Goal: Obtain resource: Obtain resource

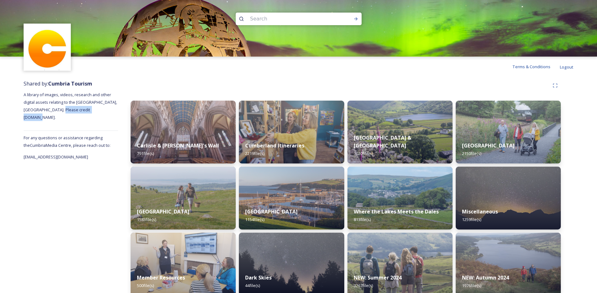
drag, startPoint x: 105, startPoint y: 109, endPoint x: 67, endPoint y: 111, distance: 37.2
click at [67, 111] on span "A library of images, videos, research and other digital assets relating to the …" at bounding box center [71, 106] width 94 height 28
copy span "[DOMAIN_NAME]."
click at [257, 19] on input at bounding box center [290, 19] width 86 height 14
type input "walkers"
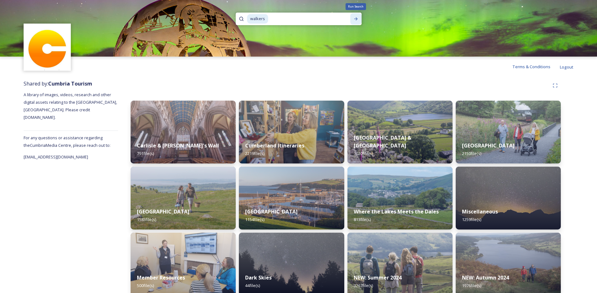
click at [355, 19] on icon at bounding box center [355, 18] width 3 height 3
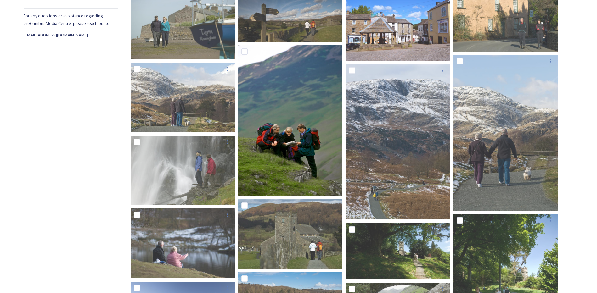
scroll to position [126, 0]
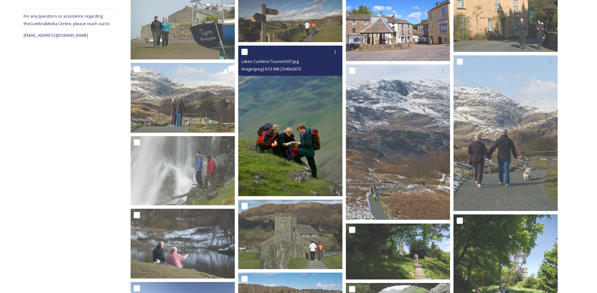
click at [244, 52] on input "checkbox" at bounding box center [245, 52] width 6 height 6
checkbox input "true"
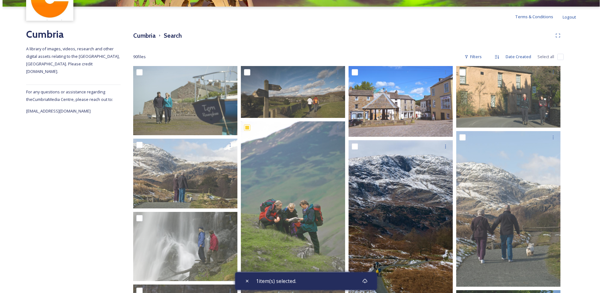
scroll to position [50, 0]
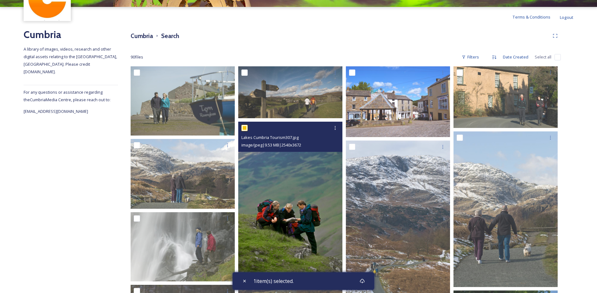
drag, startPoint x: 294, startPoint y: 191, endPoint x: 280, endPoint y: 206, distance: 20.7
click at [280, 206] on img at bounding box center [290, 197] width 104 height 151
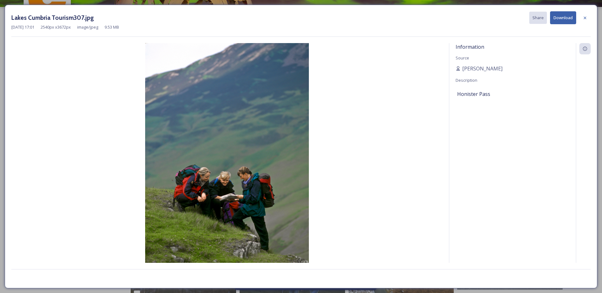
click at [560, 21] on button "Download" at bounding box center [563, 17] width 26 height 13
click at [561, 16] on button "Download" at bounding box center [563, 17] width 26 height 13
click at [563, 17] on button "Download" at bounding box center [563, 17] width 26 height 13
drag, startPoint x: 452, startPoint y: 130, endPoint x: 489, endPoint y: 70, distance: 70.7
click at [455, 128] on div "Information Source [PERSON_NAME] Description Honister Pass" at bounding box center [512, 161] width 127 height 237
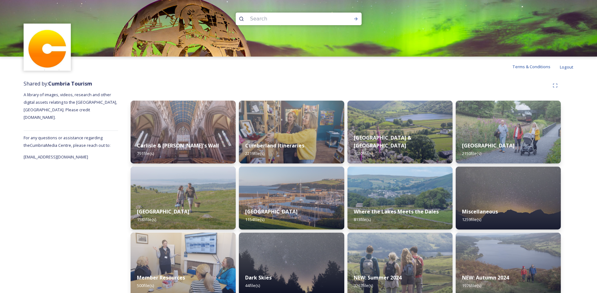
click at [266, 16] on input at bounding box center [290, 19] width 86 height 14
type input "bus stop"
click at [358, 20] on icon at bounding box center [356, 18] width 5 height 5
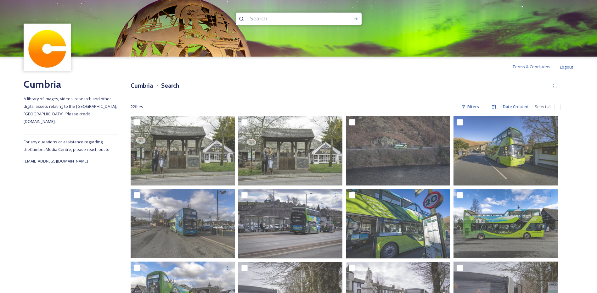
click at [259, 18] on input at bounding box center [290, 19] width 86 height 14
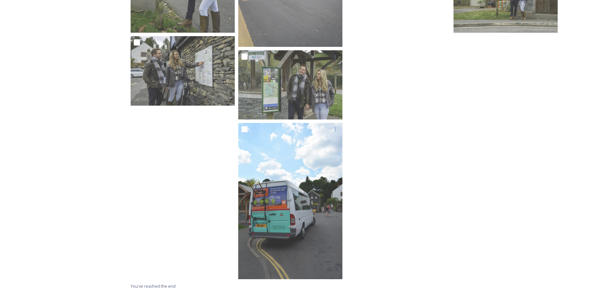
scroll to position [15, 0]
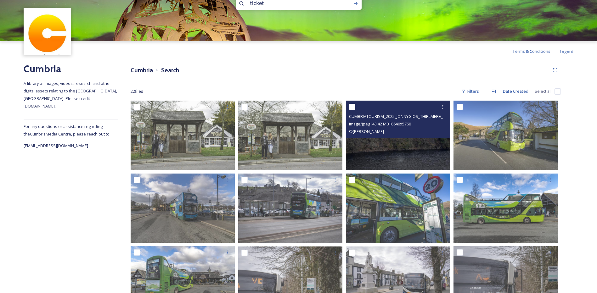
type input "tickets"
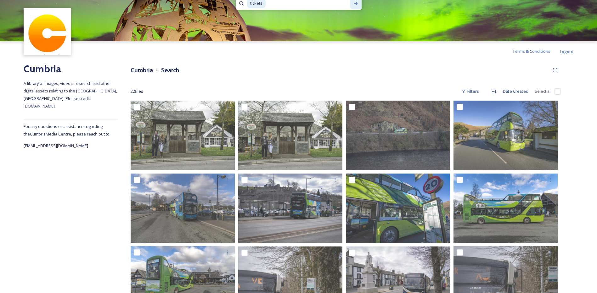
click at [355, 3] on icon at bounding box center [356, 3] width 5 height 5
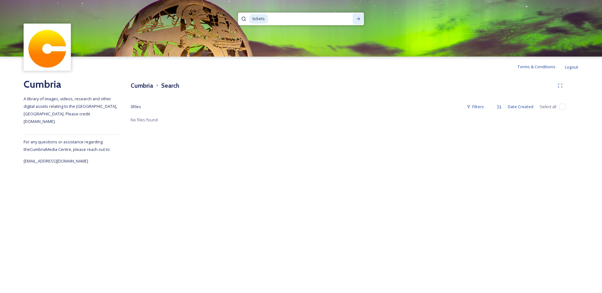
click at [266, 22] on span "tickets" at bounding box center [258, 18] width 19 height 9
drag, startPoint x: 265, startPoint y: 17, endPoint x: 244, endPoint y: 14, distance: 21.5
click at [244, 14] on div "tickets" at bounding box center [301, 19] width 126 height 13
click at [357, 18] on icon at bounding box center [358, 18] width 5 height 5
click at [270, 20] on input at bounding box center [305, 19] width 77 height 14
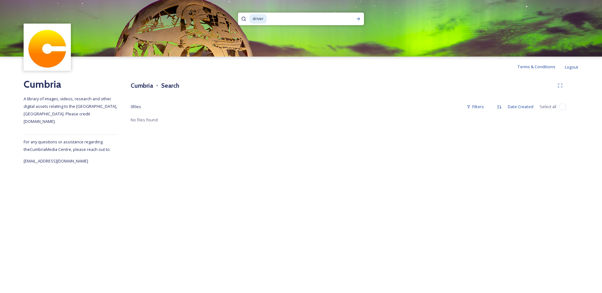
drag, startPoint x: 273, startPoint y: 19, endPoint x: 229, endPoint y: 8, distance: 46.0
click at [228, 8] on div "driver" at bounding box center [301, 28] width 602 height 57
type input "d"
type input "watendlath"
click at [360, 18] on icon at bounding box center [358, 18] width 5 height 5
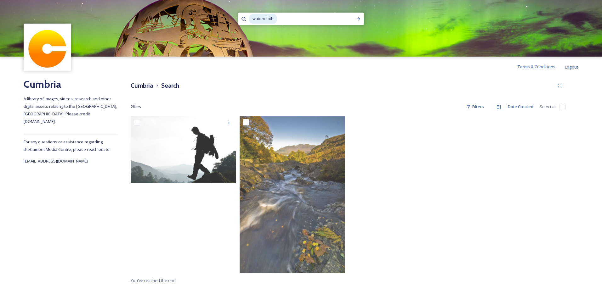
click at [380, 191] on div at bounding box center [403, 196] width 109 height 161
click at [276, 17] on span "watendlath" at bounding box center [262, 18] width 27 height 9
drag, startPoint x: 279, startPoint y: 16, endPoint x: 238, endPoint y: 6, distance: 42.5
click at [238, 6] on div "watendlath" at bounding box center [301, 28] width 602 height 57
type input "w"
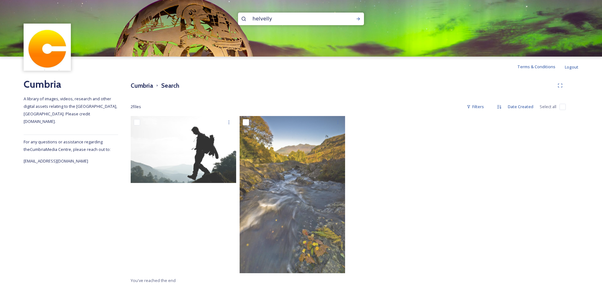
type input "helvellyn"
click at [359, 19] on icon at bounding box center [358, 18] width 5 height 5
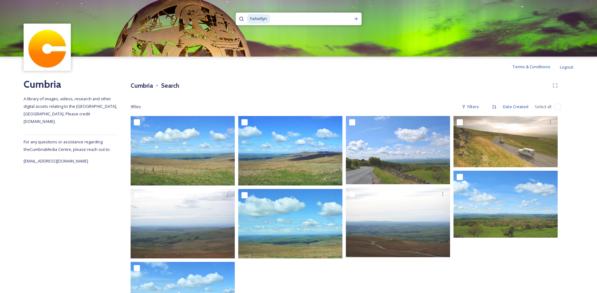
drag, startPoint x: 273, startPoint y: 16, endPoint x: 231, endPoint y: 11, distance: 42.5
click at [231, 11] on div "helvellyn" at bounding box center [298, 28] width 597 height 57
type input "h"
type input "striding edge"
click at [357, 20] on icon at bounding box center [356, 18] width 5 height 5
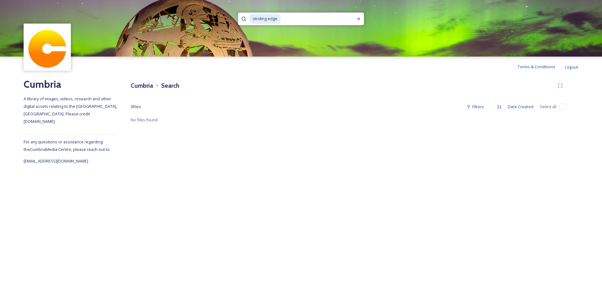
click at [285, 19] on input at bounding box center [316, 19] width 71 height 14
drag, startPoint x: 289, startPoint y: 16, endPoint x: 220, endPoint y: 6, distance: 69.7
click at [220, 6] on div "striding edge" at bounding box center [301, 28] width 602 height 57
type input "s"
type input "c"
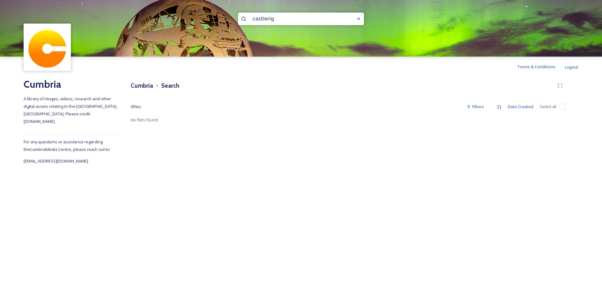
type input "castlerigg"
click at [357, 19] on icon at bounding box center [358, 18] width 5 height 5
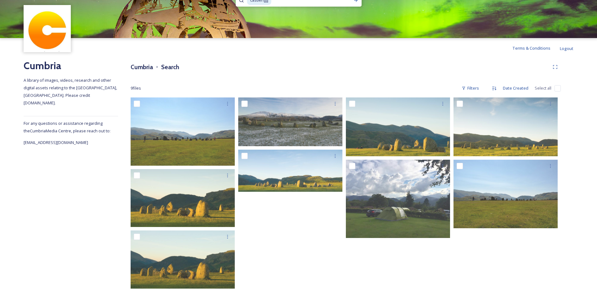
scroll to position [28, 0]
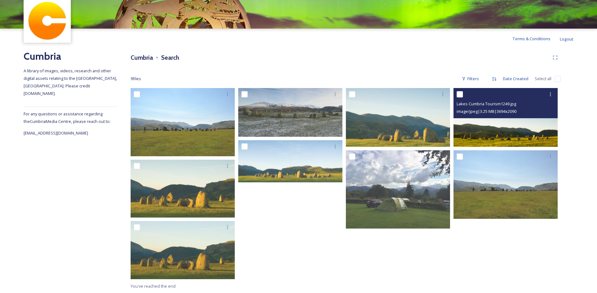
click at [460, 95] on input "checkbox" at bounding box center [460, 94] width 6 height 6
checkbox input "true"
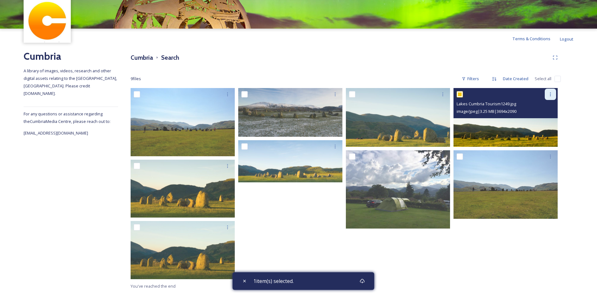
click at [549, 95] on icon at bounding box center [550, 94] width 5 height 5
click at [542, 121] on span "Download" at bounding box center [543, 120] width 19 height 6
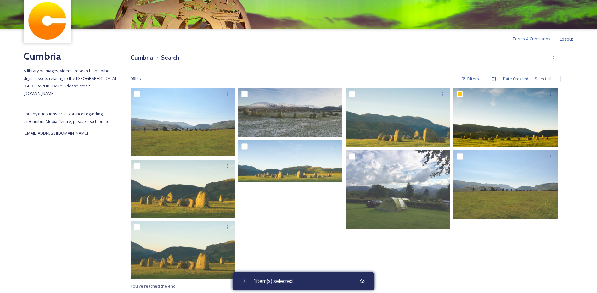
drag, startPoint x: 363, startPoint y: 69, endPoint x: 339, endPoint y: 62, distance: 25.4
click at [363, 69] on div "Cumbria Search 9 file s Filters Date Created Select all You've reached the end …" at bounding box center [346, 171] width 456 height 245
checkbox input "true"
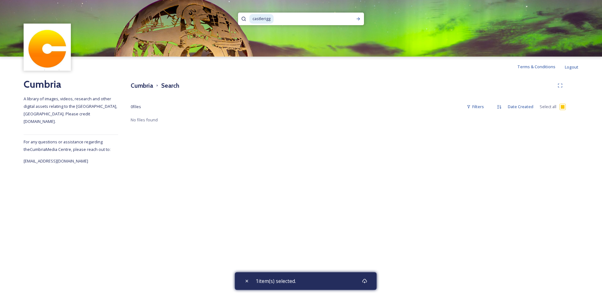
drag, startPoint x: 278, startPoint y: 19, endPoint x: 280, endPoint y: 21, distance: 3.3
click at [278, 19] on input at bounding box center [311, 19] width 74 height 14
type input "c"
type input "[PERSON_NAME]"
click at [357, 19] on icon at bounding box center [358, 18] width 3 height 3
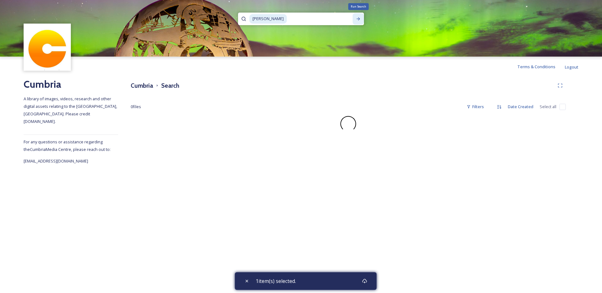
checkbox input "false"
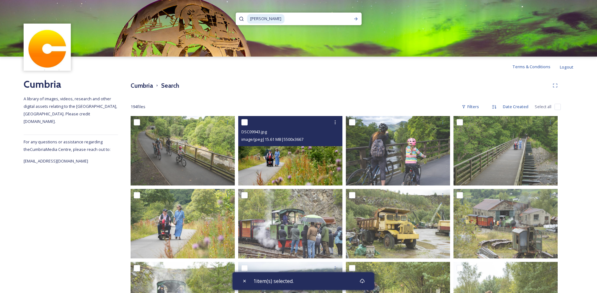
click at [244, 123] on input "checkbox" at bounding box center [245, 122] width 6 height 6
checkbox input "true"
click at [334, 122] on icon at bounding box center [335, 122] width 5 height 5
click at [326, 135] on span "View File" at bounding box center [326, 136] width 16 height 6
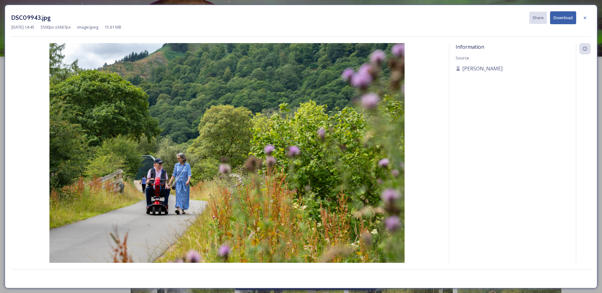
click at [565, 17] on button "Download" at bounding box center [563, 17] width 26 height 13
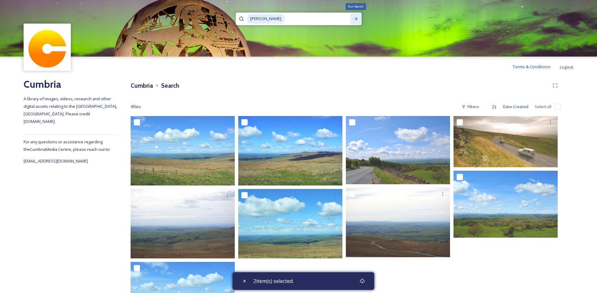
click at [357, 20] on icon at bounding box center [356, 18] width 5 height 5
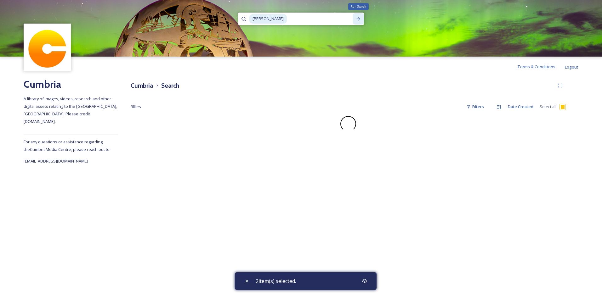
checkbox input "false"
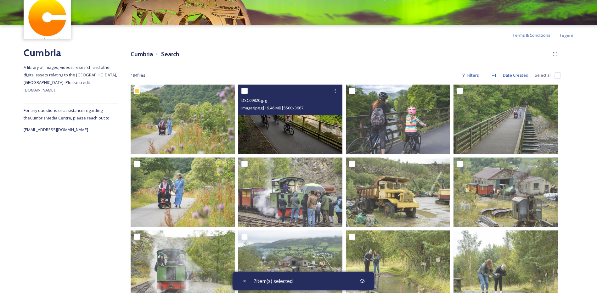
scroll to position [63, 0]
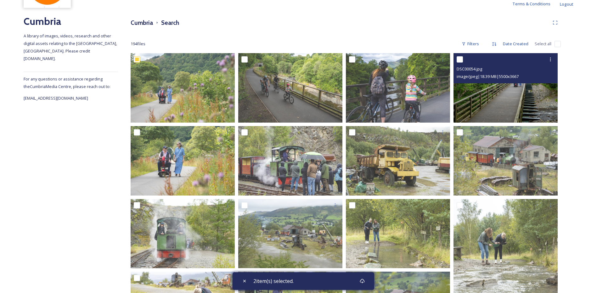
click at [495, 102] on img at bounding box center [506, 88] width 104 height 70
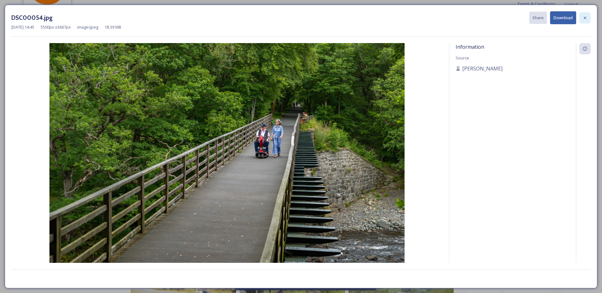
click at [582, 17] on div at bounding box center [584, 17] width 11 height 11
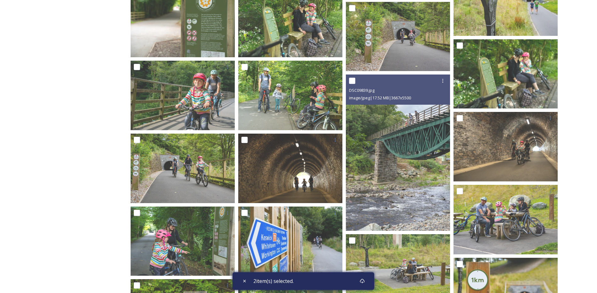
scroll to position [2524, 0]
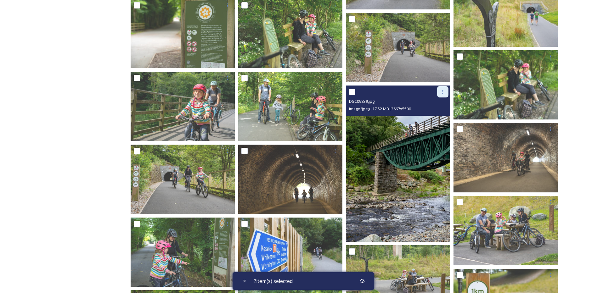
click at [443, 92] on icon at bounding box center [443, 92] width 1 height 4
click at [432, 105] on span "View File" at bounding box center [434, 106] width 16 height 6
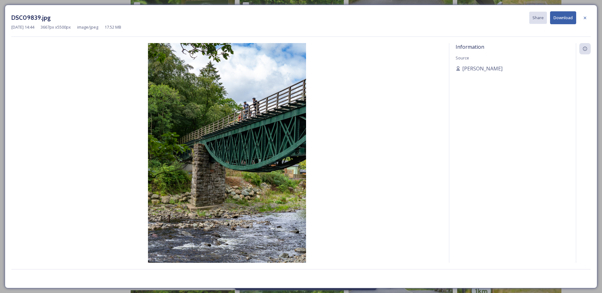
click at [561, 18] on button "Download" at bounding box center [563, 17] width 26 height 13
click at [324, 107] on img at bounding box center [226, 161] width 431 height 237
click at [586, 16] on icon at bounding box center [584, 17] width 5 height 5
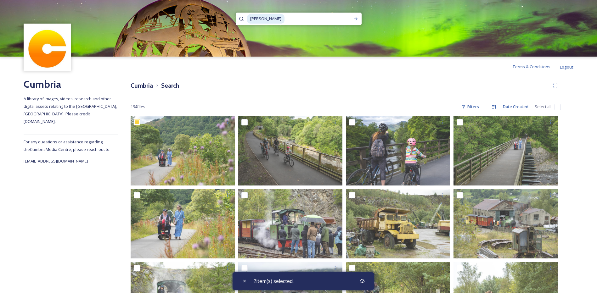
click at [285, 16] on input at bounding box center [317, 19] width 65 height 14
drag, startPoint x: 275, startPoint y: 17, endPoint x: 229, endPoint y: 10, distance: 46.2
click at [229, 10] on div "[PERSON_NAME]" at bounding box center [298, 28] width 597 height 57
type input "t"
type input "kjeswick"
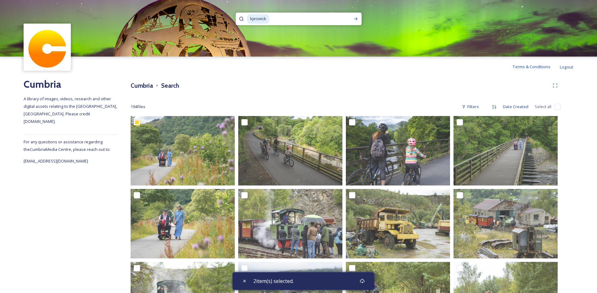
drag, startPoint x: 253, startPoint y: 18, endPoint x: 269, endPoint y: 19, distance: 15.8
click at [254, 18] on span "kjeswick" at bounding box center [258, 18] width 22 height 9
click at [356, 18] on icon at bounding box center [356, 18] width 5 height 5
checkbox input "true"
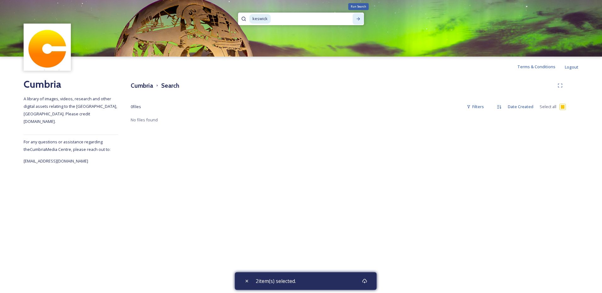
click at [359, 18] on icon at bounding box center [358, 18] width 5 height 5
click at [273, 19] on input at bounding box center [308, 19] width 75 height 14
drag, startPoint x: 275, startPoint y: 19, endPoint x: 231, endPoint y: 13, distance: 44.1
click at [231, 13] on div "keswick" at bounding box center [301, 28] width 602 height 57
type input "k"
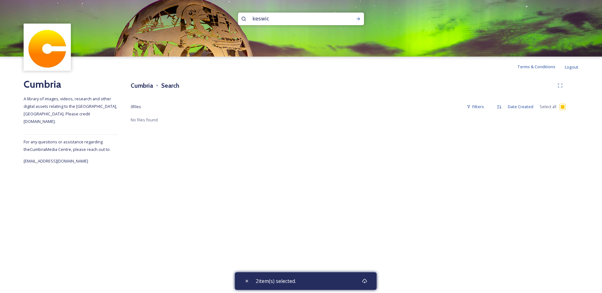
type input "keswick"
drag, startPoint x: 358, startPoint y: 18, endPoint x: 357, endPoint y: 22, distance: 4.1
click at [358, 18] on icon at bounding box center [358, 18] width 5 height 5
checkbox input "false"
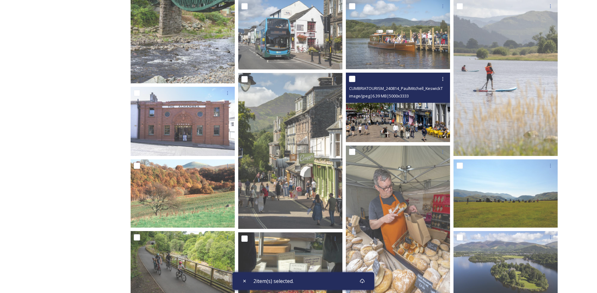
scroll to position [189, 0]
click at [353, 77] on input "checkbox" at bounding box center [352, 79] width 6 height 6
checkbox input "true"
click at [440, 79] on div at bounding box center [442, 79] width 11 height 11
click at [431, 105] on span "Download" at bounding box center [435, 106] width 19 height 6
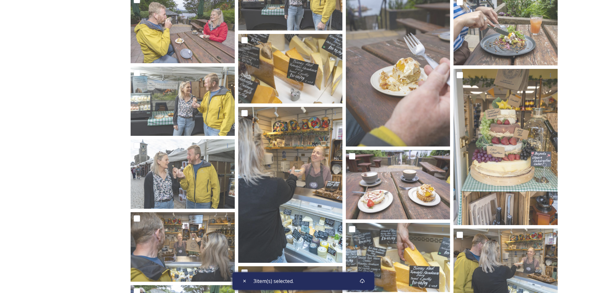
scroll to position [6896, 0]
